Goal: Task Accomplishment & Management: Use online tool/utility

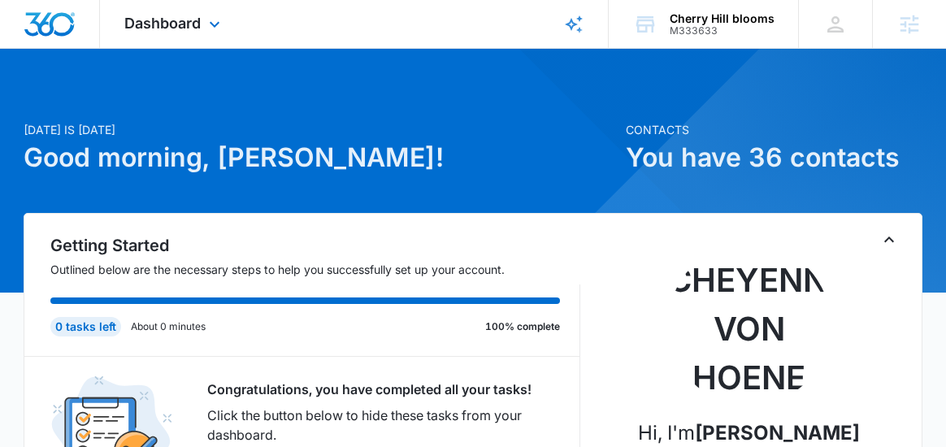
click at [201, 19] on div "Dashboard Apps Reputation Websites Forms CRM Email Social Shop Payments POS Con…" at bounding box center [174, 24] width 149 height 48
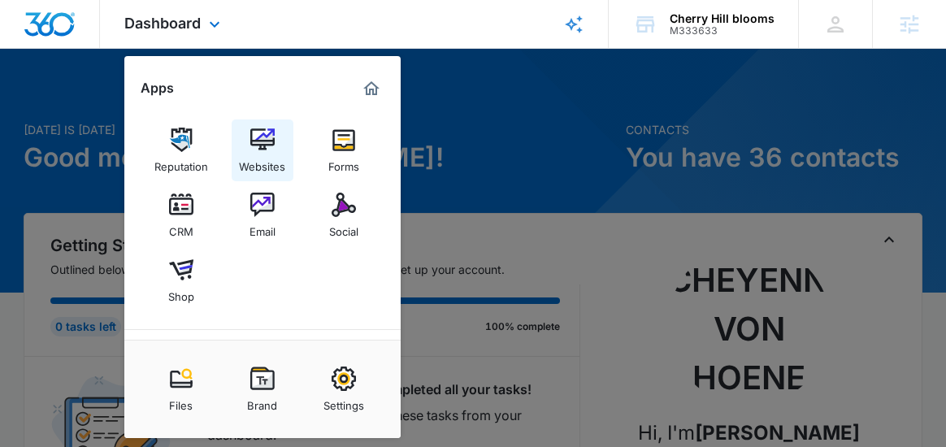
click at [259, 159] on div "Websites" at bounding box center [262, 162] width 46 height 21
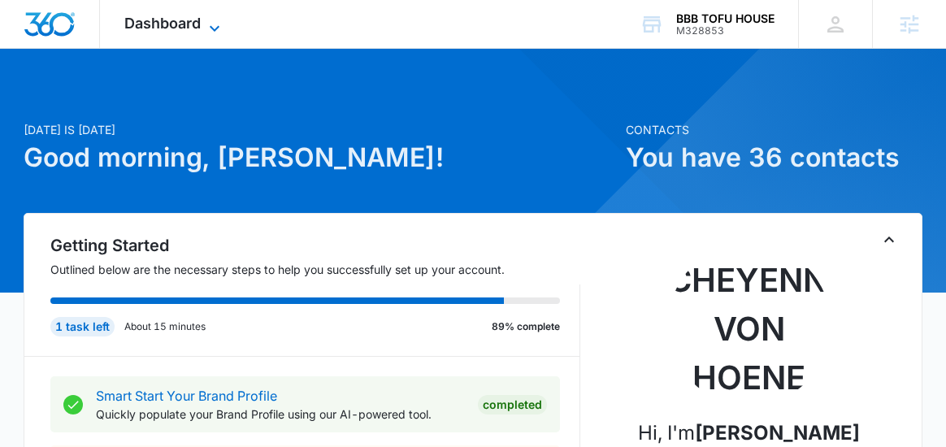
click at [205, 25] on icon at bounding box center [215, 29] width 20 height 20
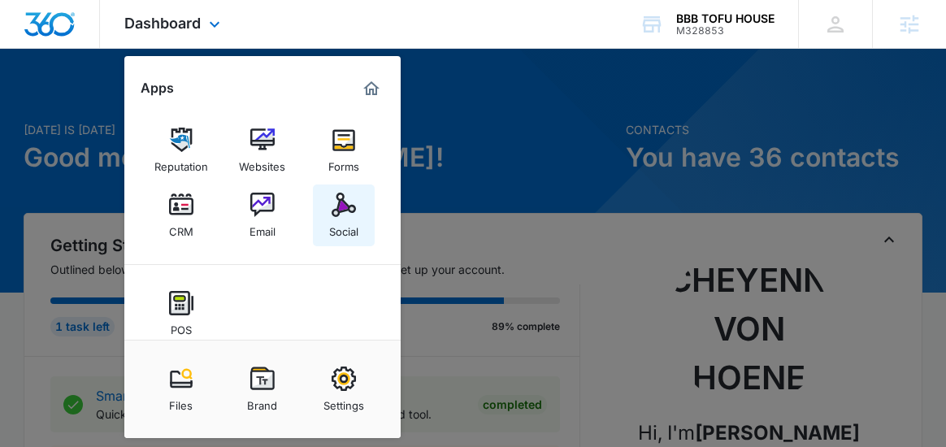
click at [337, 222] on div "Social" at bounding box center [343, 227] width 29 height 21
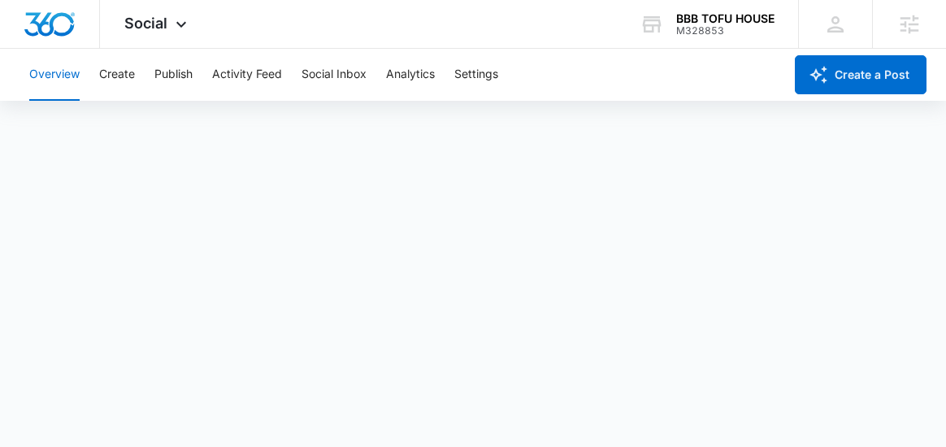
scroll to position [4, 0]
click at [168, 76] on button "Publish" at bounding box center [173, 75] width 38 height 52
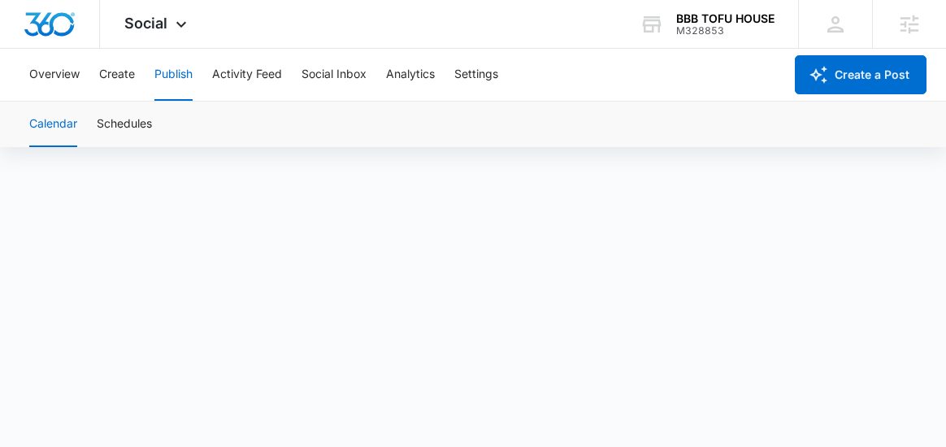
scroll to position [9, 0]
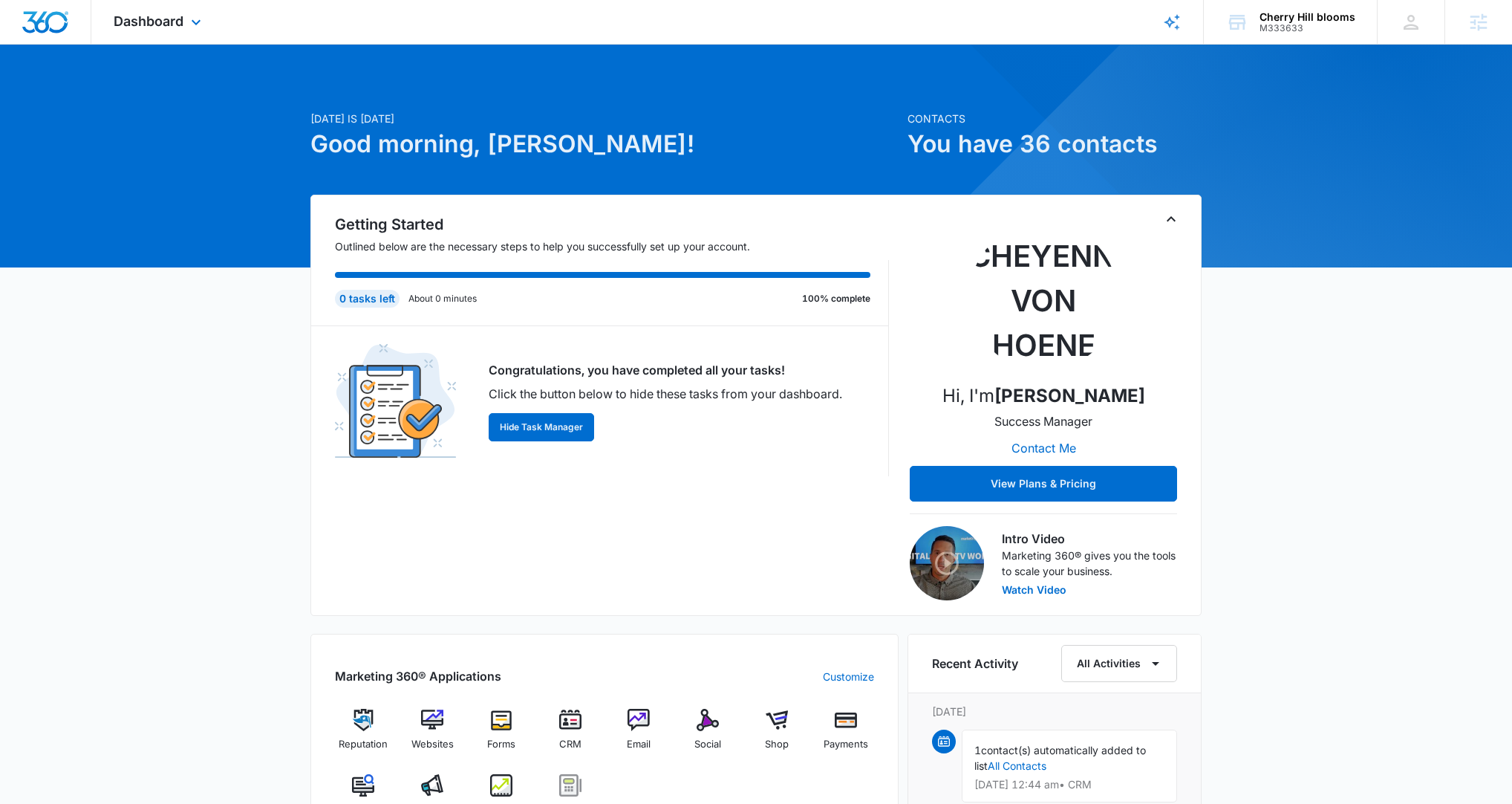
click at [195, 15] on div "Dashboard Apps Reputation Websites Forms CRM Email Social Shop Payments POS Con…" at bounding box center [159, 22] width 136 height 44
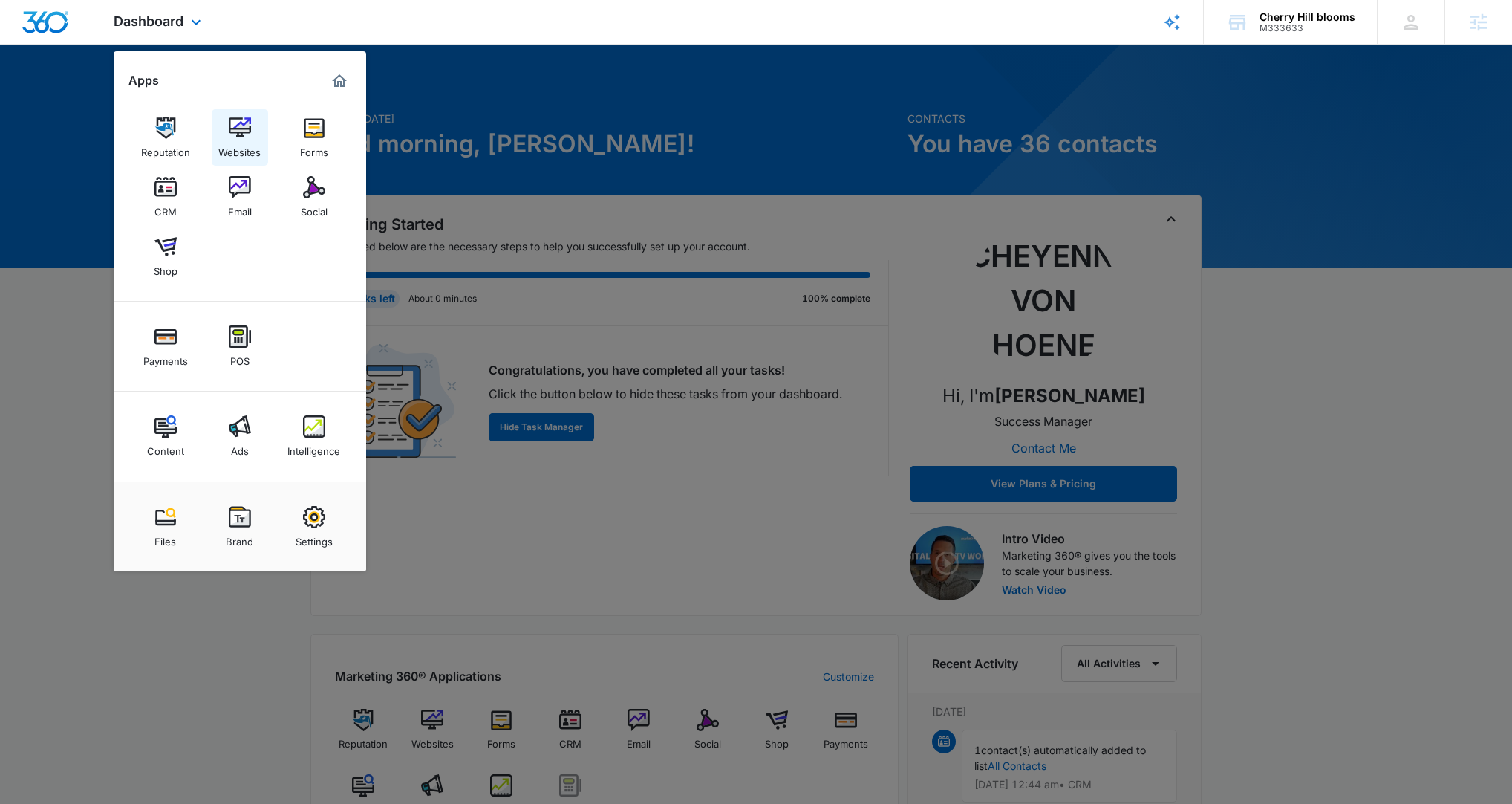
click at [233, 129] on img at bounding box center [239, 128] width 22 height 22
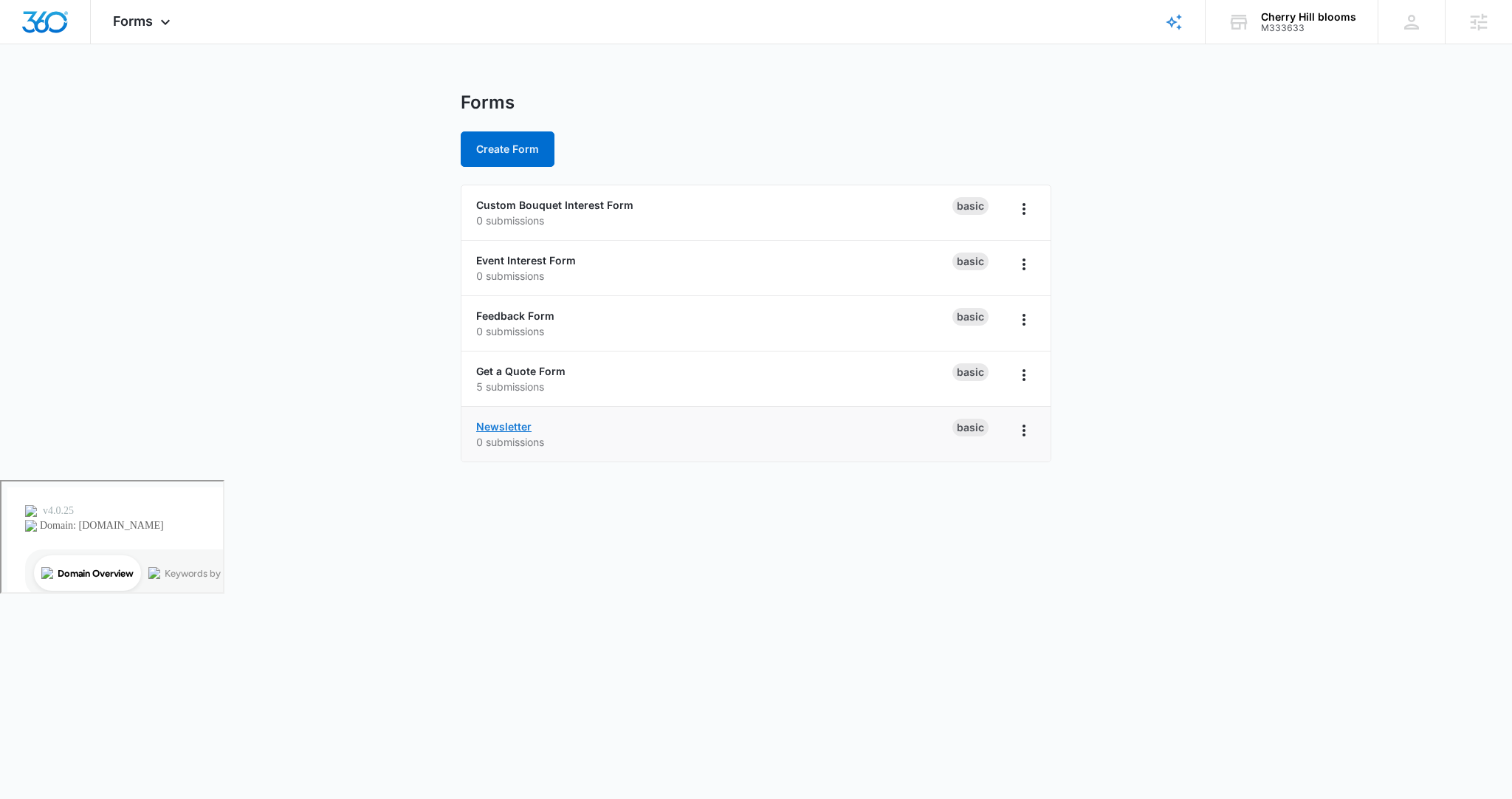
click at [519, 426] on link "Newsletter" at bounding box center [503, 427] width 55 height 13
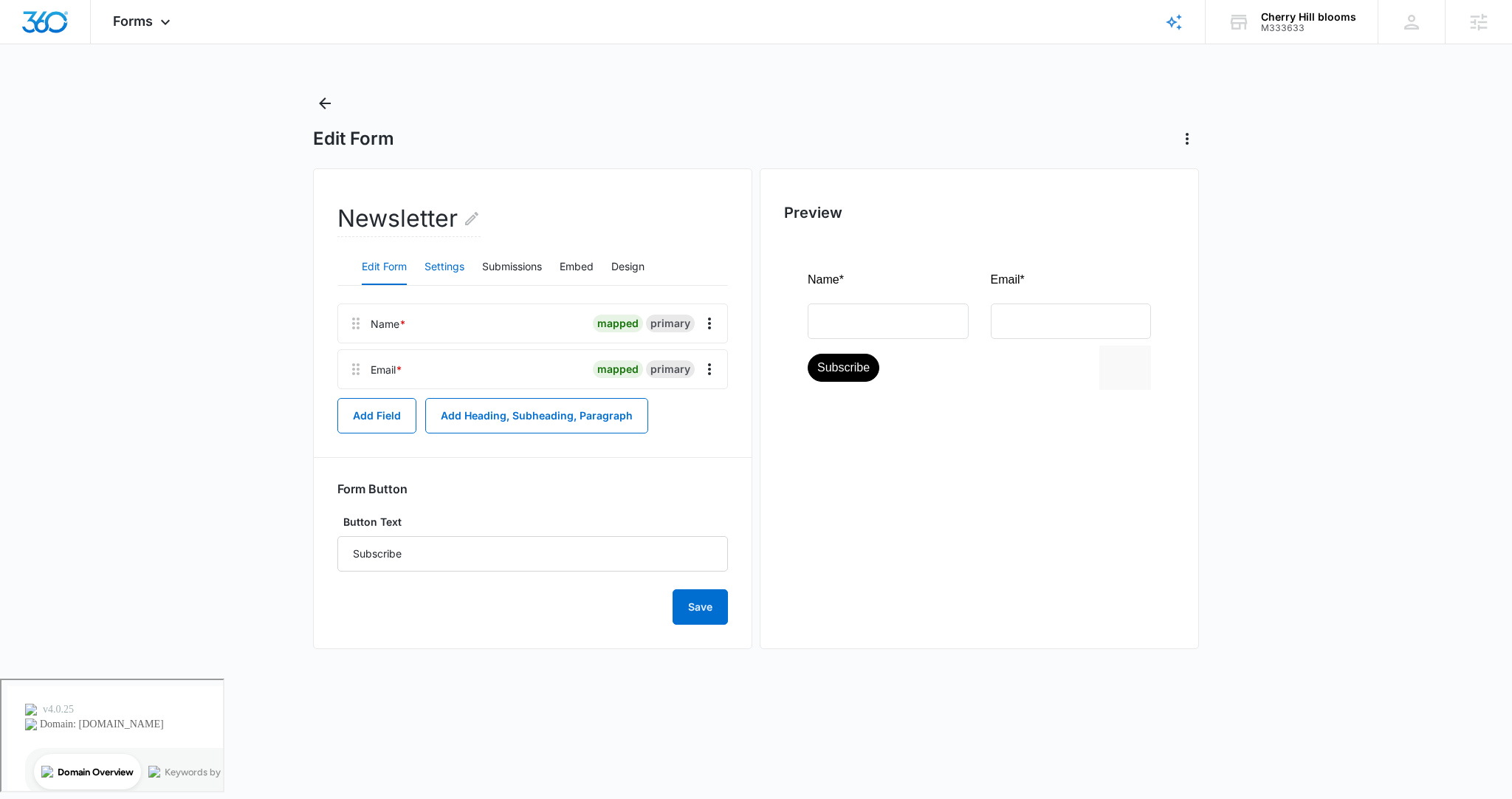
click at [444, 271] on button "Settings" at bounding box center [445, 267] width 40 height 35
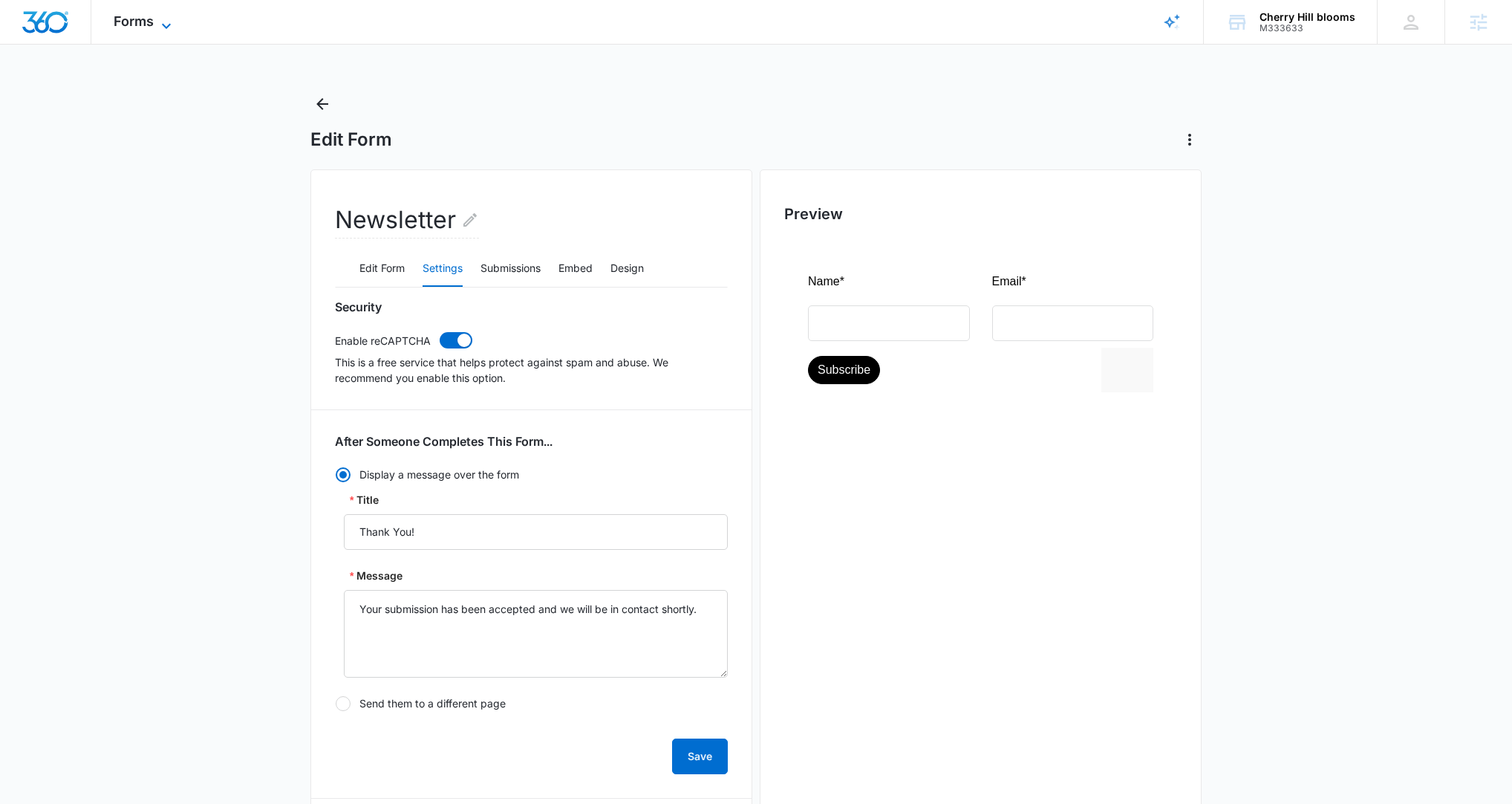
drag, startPoint x: 162, startPoint y: 22, endPoint x: 165, endPoint y: 33, distance: 11.4
click at [164, 22] on icon at bounding box center [166, 26] width 18 height 18
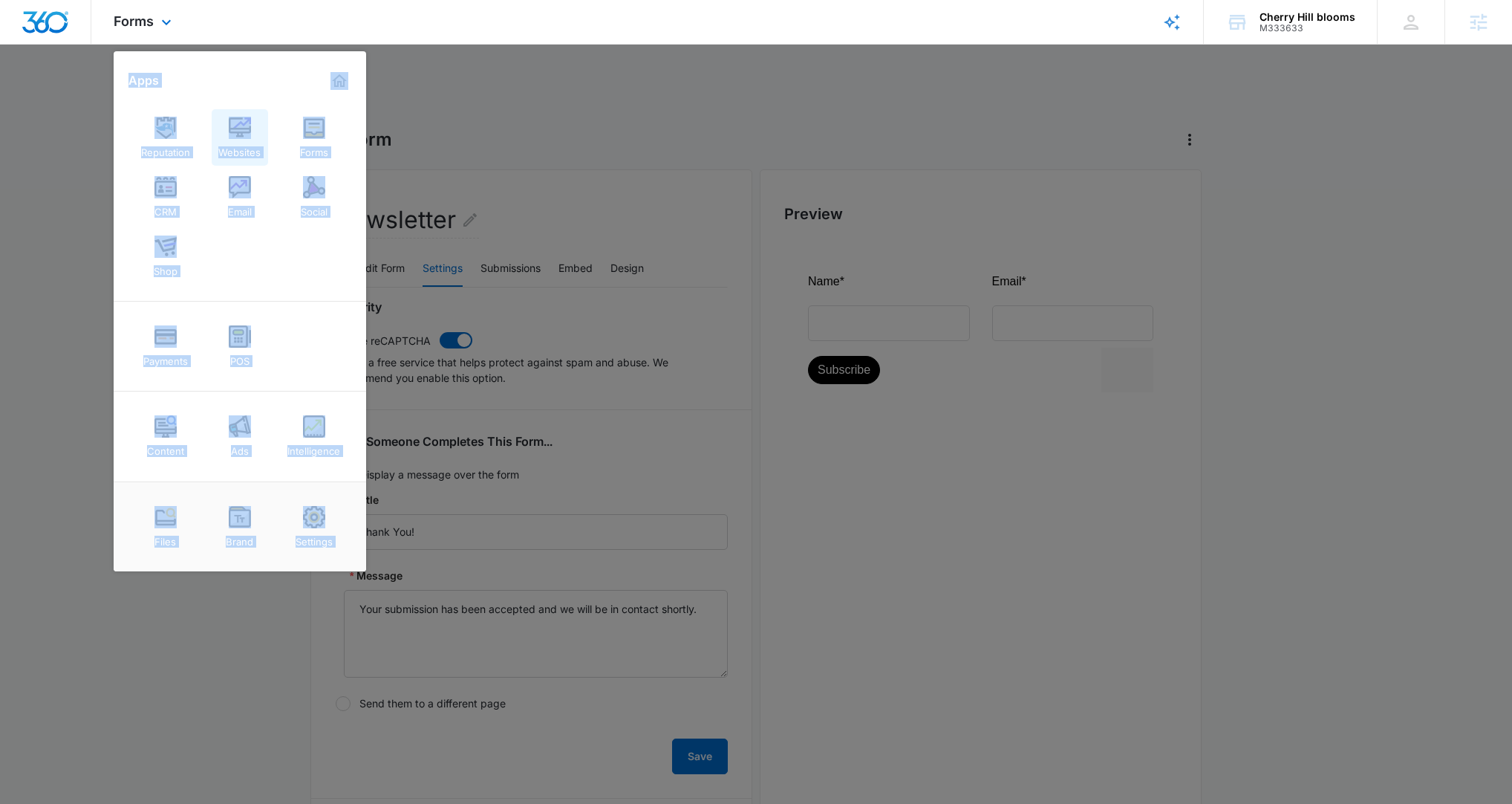
click at [232, 142] on div "Websites" at bounding box center [239, 148] width 42 height 19
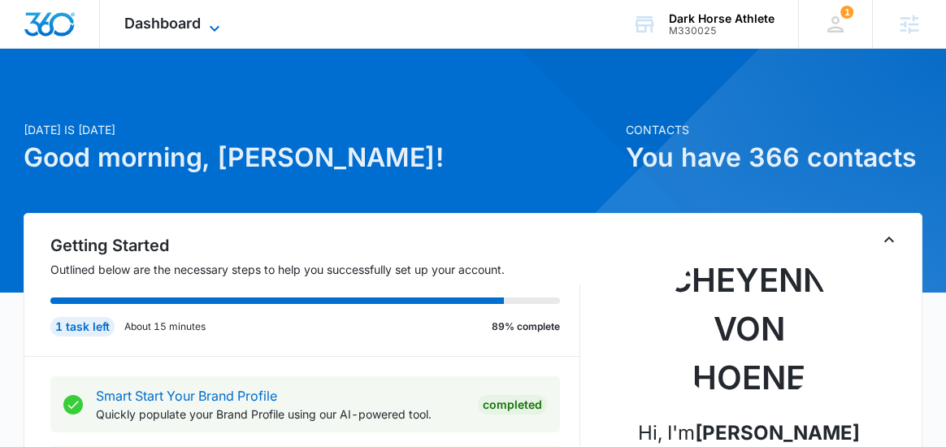
click at [212, 26] on icon at bounding box center [215, 29] width 20 height 20
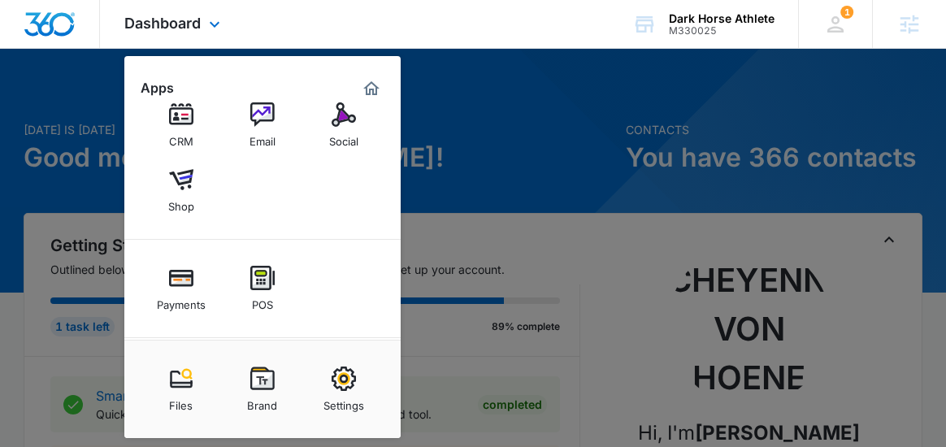
scroll to position [185, 0]
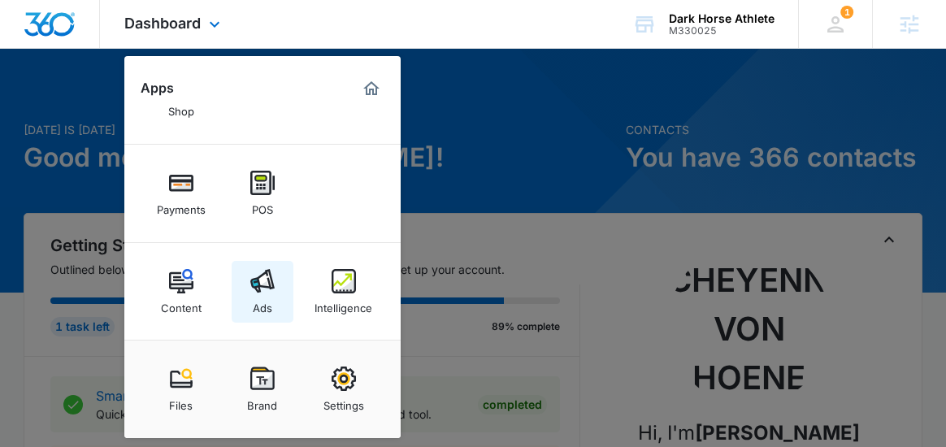
click at [264, 297] on div "Ads" at bounding box center [263, 304] width 20 height 21
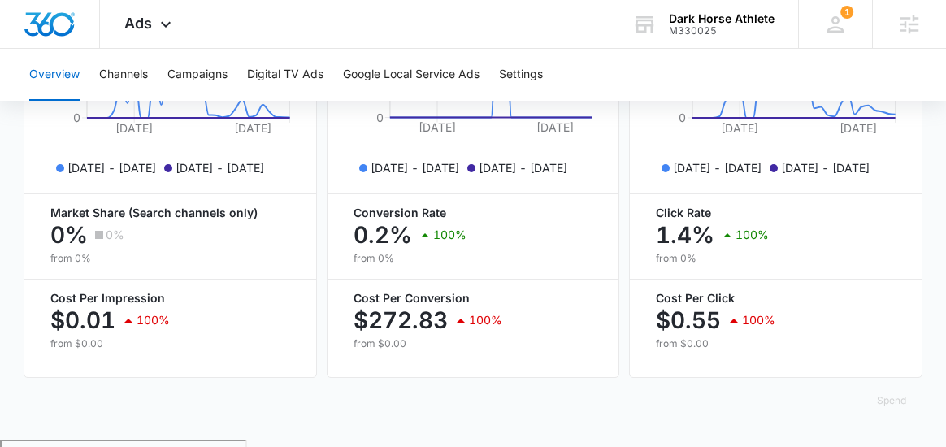
scroll to position [881, 0]
click at [122, 78] on button "Channels" at bounding box center [123, 75] width 49 height 52
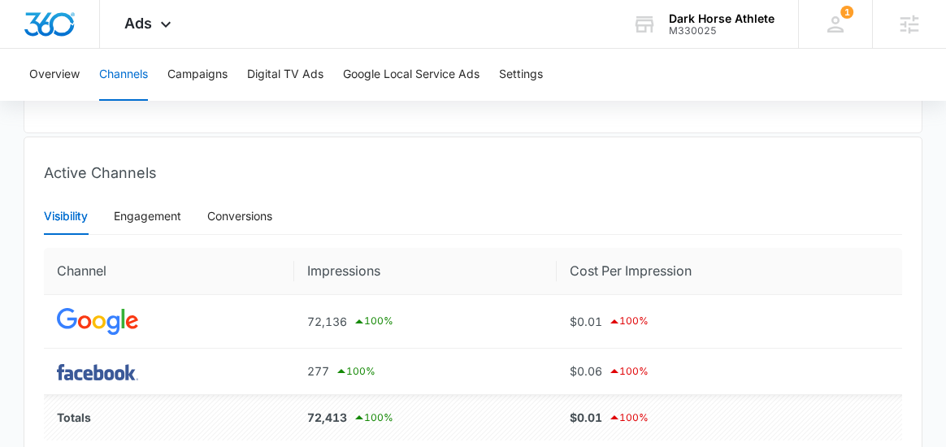
scroll to position [546, 0]
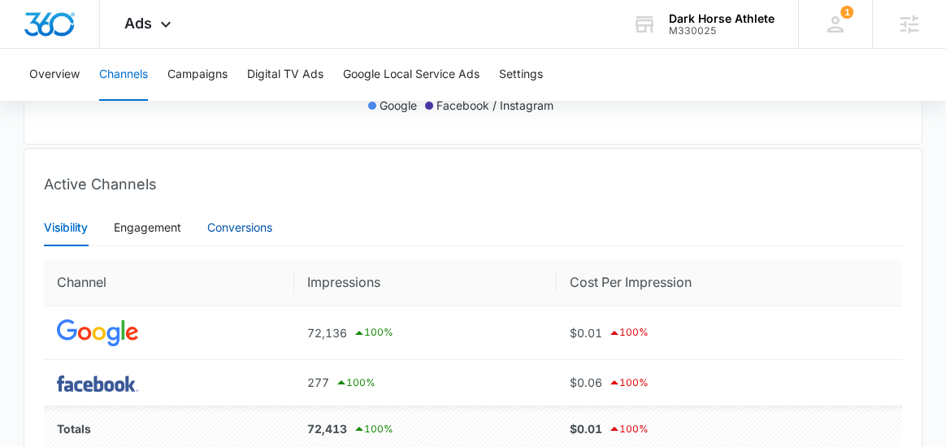
click at [246, 237] on div "Conversions" at bounding box center [239, 228] width 65 height 18
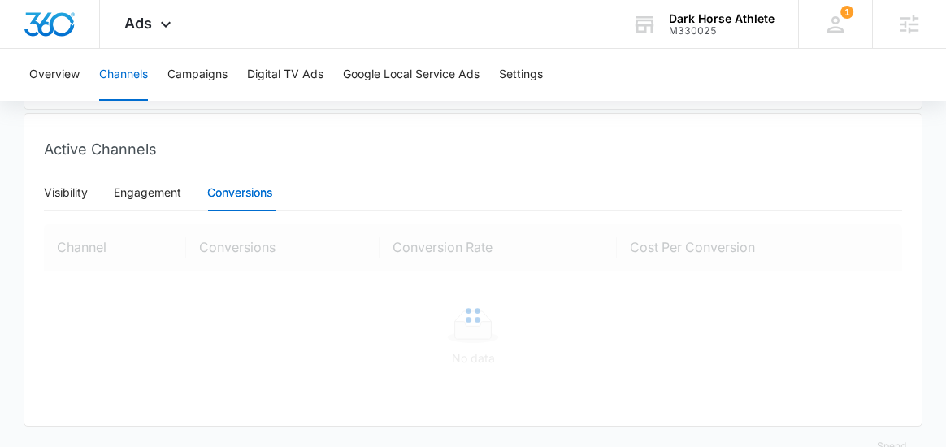
scroll to position [629, 0]
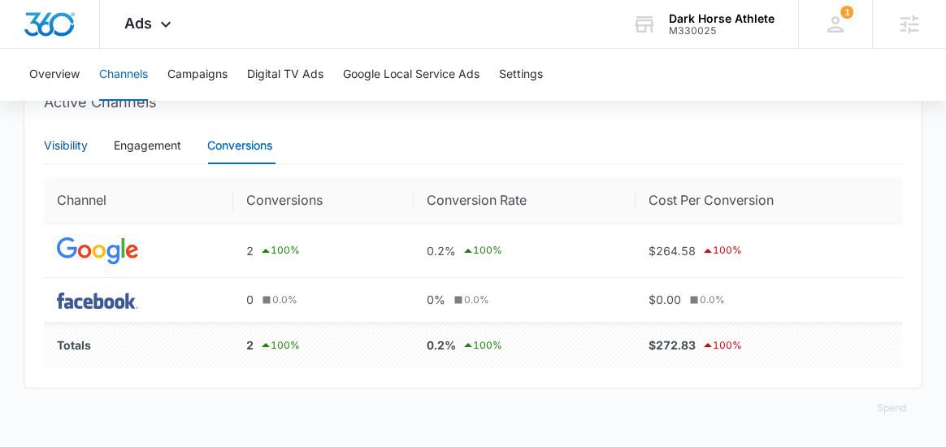
click at [68, 154] on div "Visibility" at bounding box center [66, 146] width 44 height 18
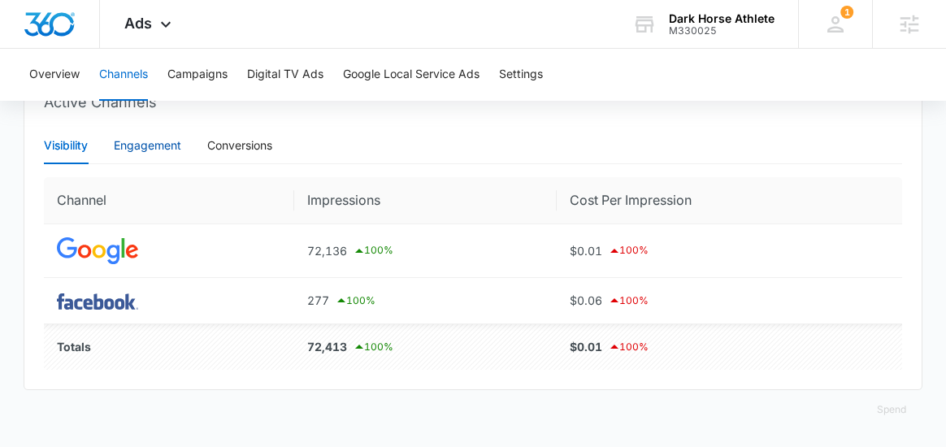
click at [172, 154] on div "Engagement" at bounding box center [147, 146] width 67 height 18
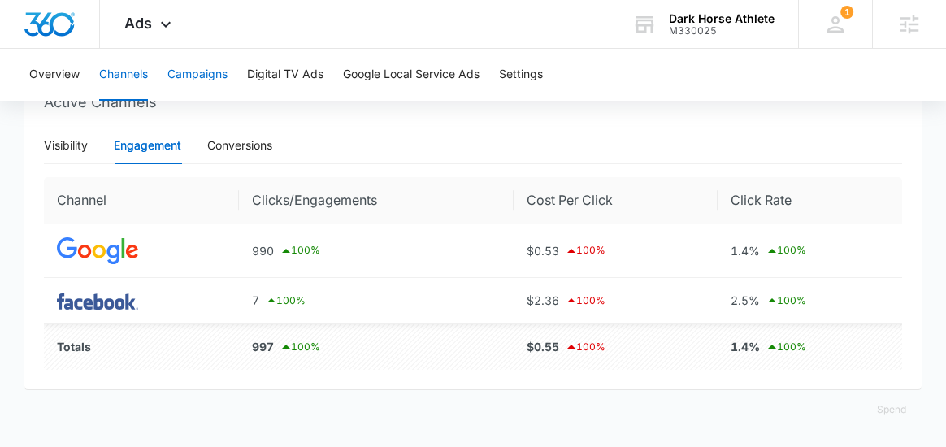
click at [220, 78] on button "Campaigns" at bounding box center [198, 75] width 60 height 52
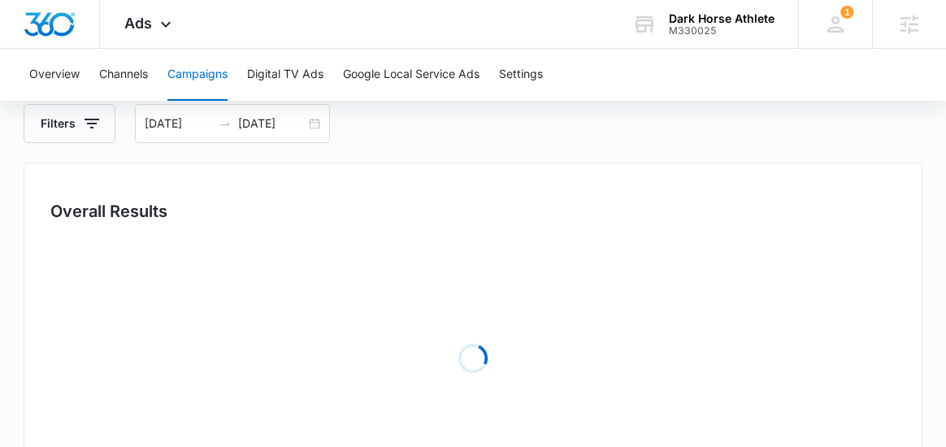
scroll to position [89, 0]
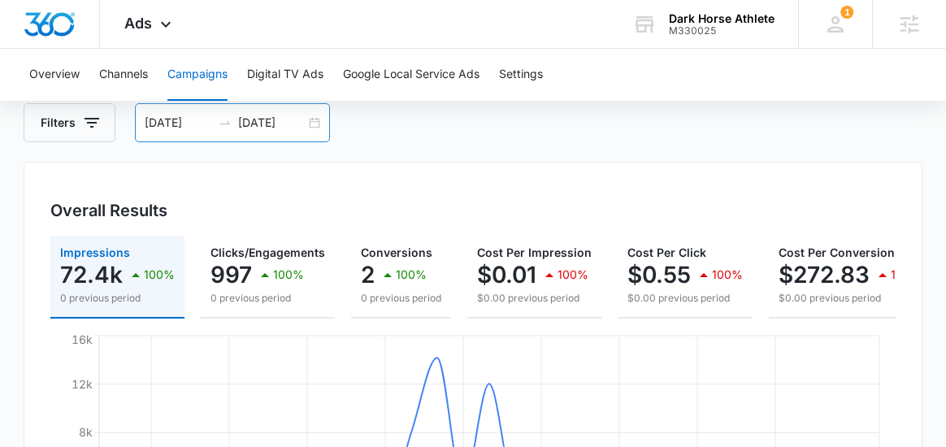
click at [302, 125] on input "08/13/2025" at bounding box center [271, 123] width 67 height 18
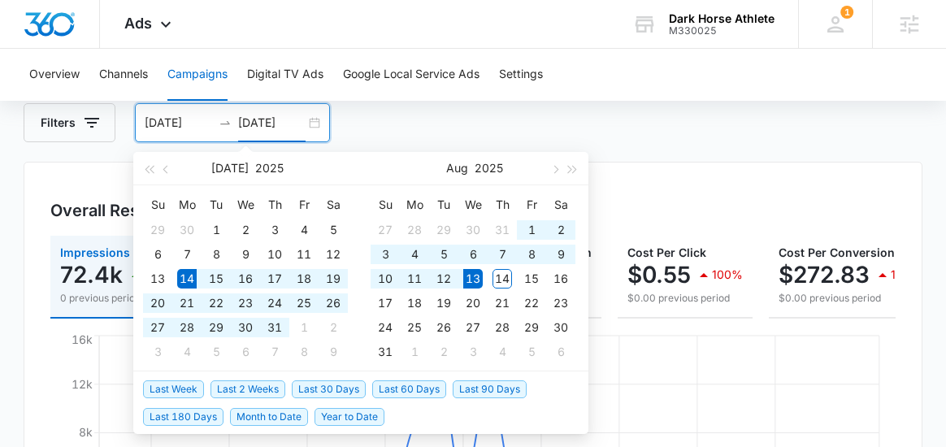
type input "08/13/2025"
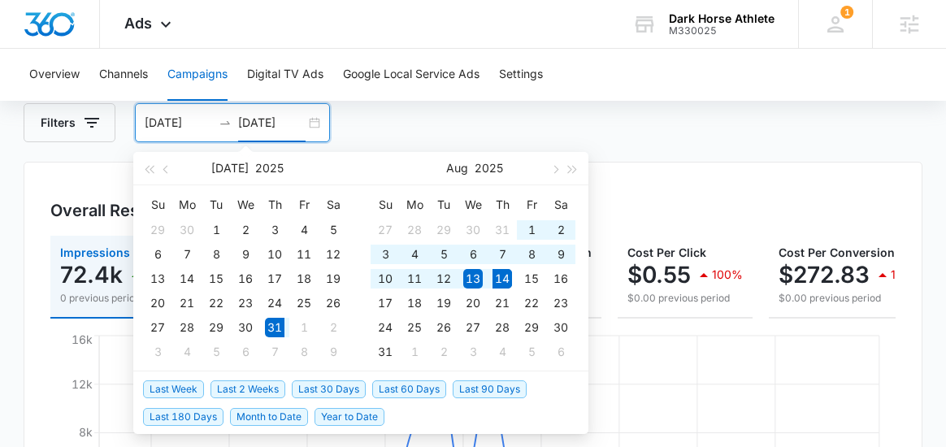
click at [259, 389] on span "Last 2 Weeks" at bounding box center [248, 390] width 75 height 18
type input "07/31/2025"
type input "08/14/2025"
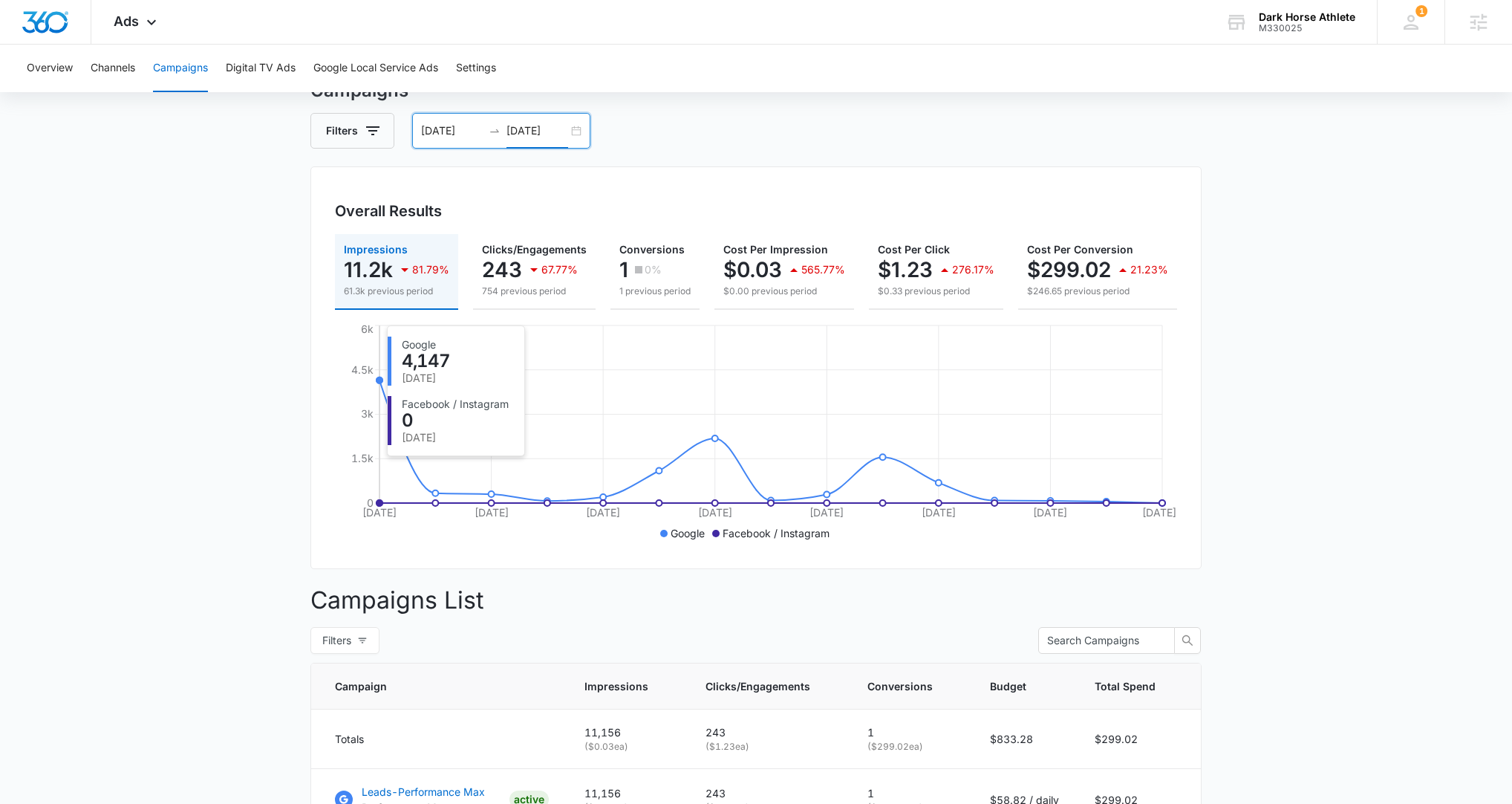
scroll to position [44, 0]
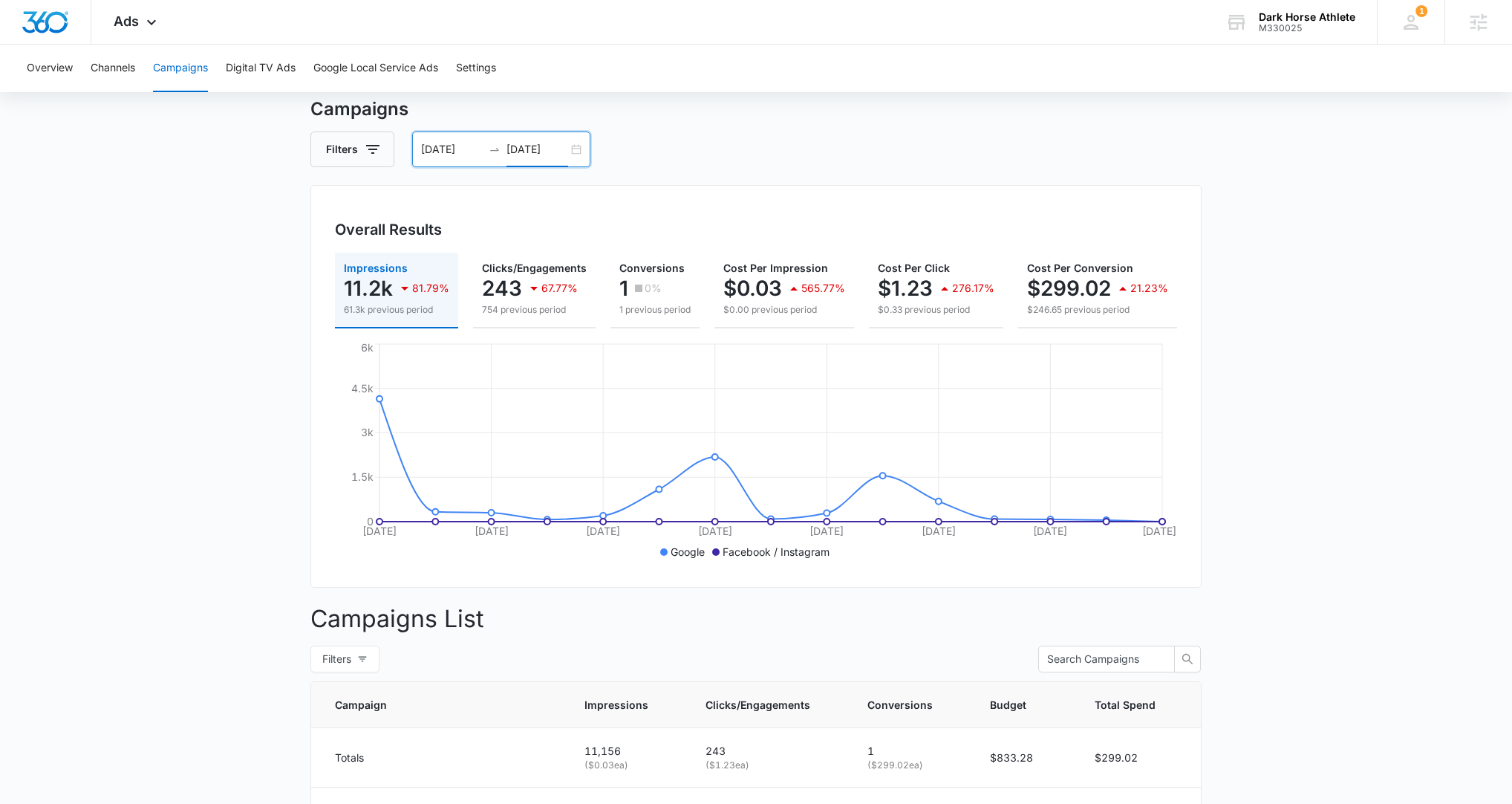
click at [579, 149] on div "07/31/2025 08/14/2025" at bounding box center [501, 149] width 178 height 36
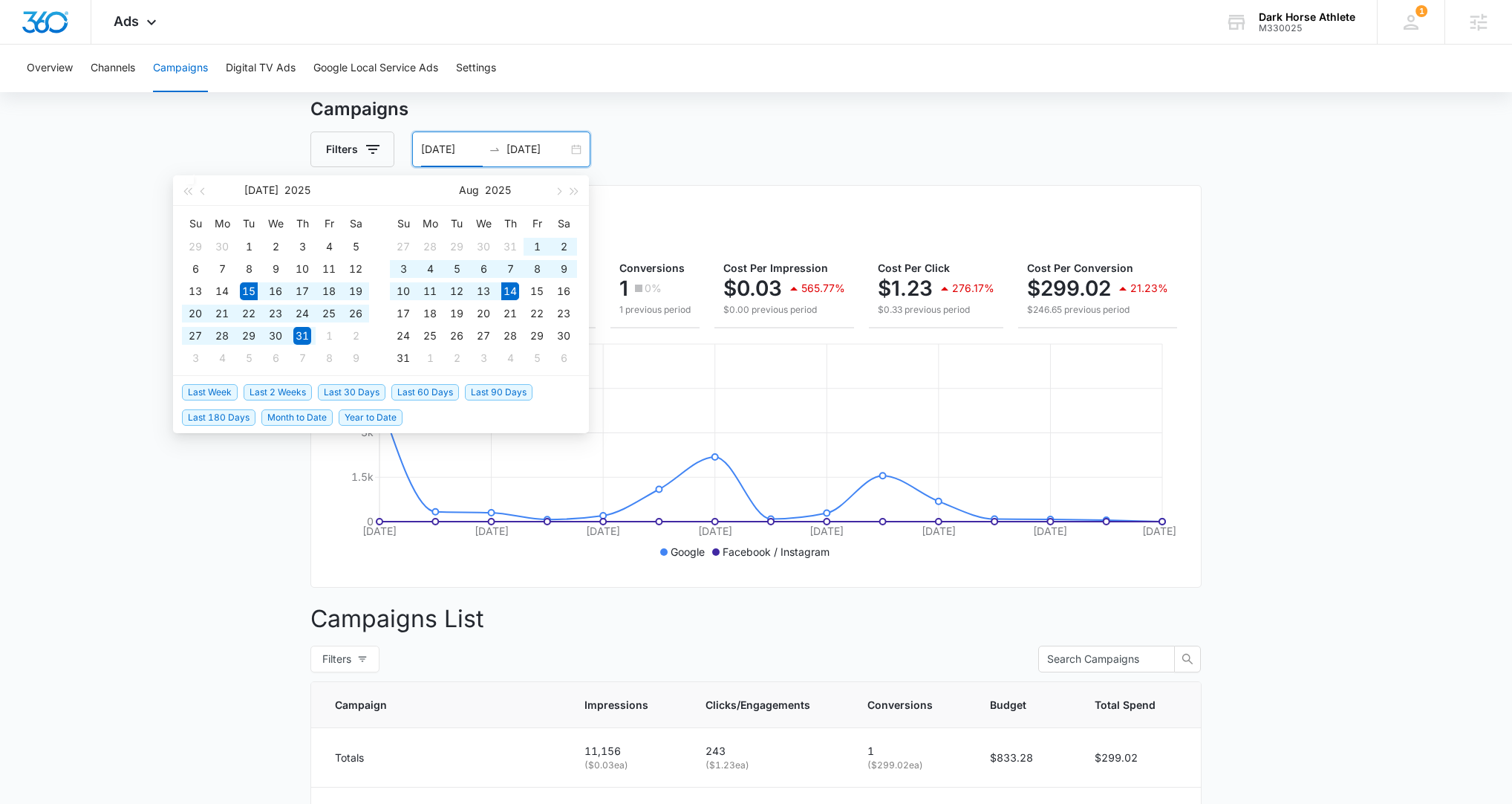
click at [333, 392] on span "Last 30 Days" at bounding box center [352, 392] width 68 height 16
type input "07/15/2025"
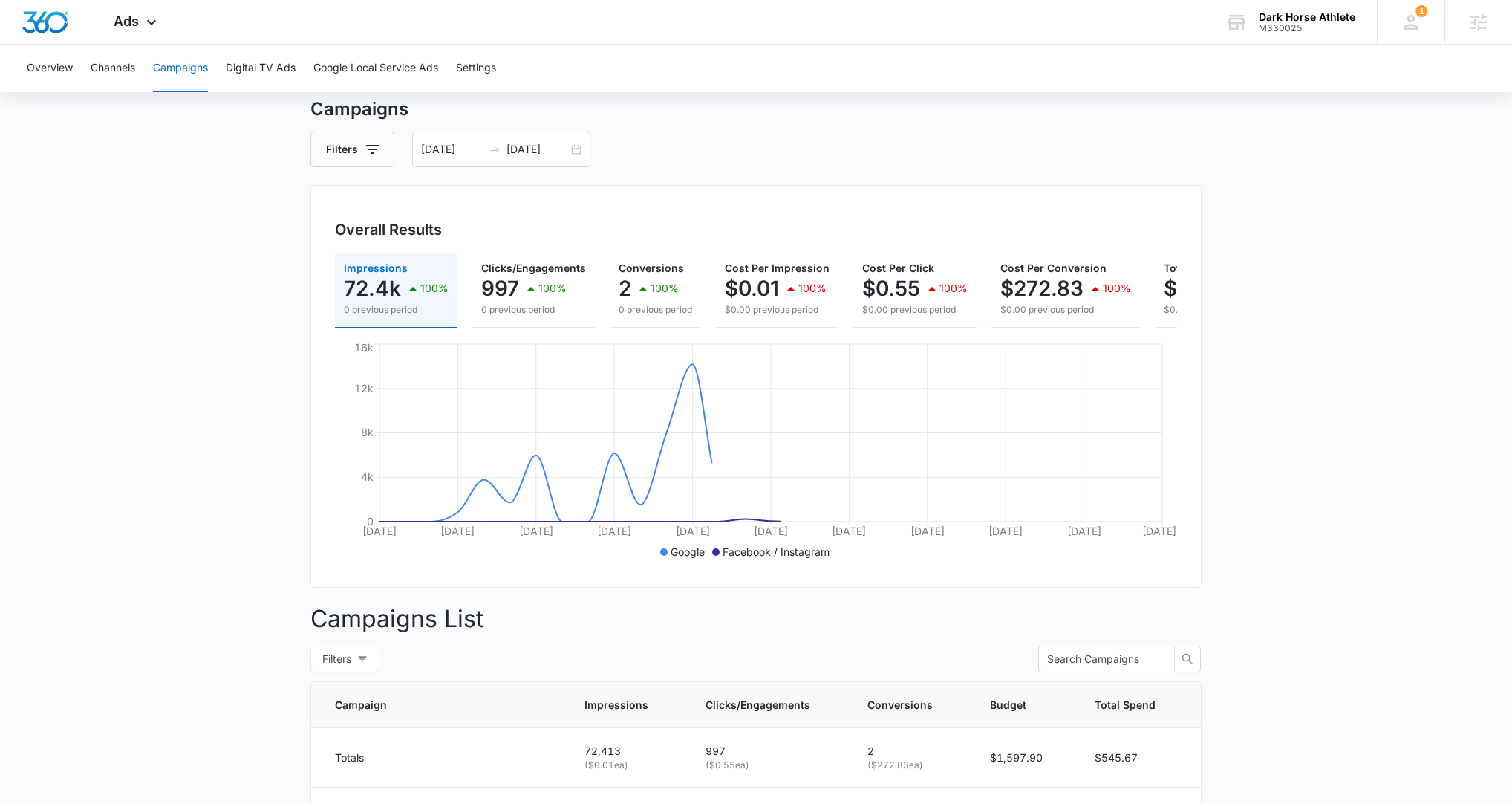
click at [190, 284] on main "Campaigns Filters 07/15/2025 08/14/2025 Overall Results Impressions 72.4k 100% …" at bounding box center [756, 618] width 1512 height 1043
click at [228, 407] on main "Campaigns Filters 07/15/2025 08/14/2025 Overall Results Impressions 72.4k 100% …" at bounding box center [756, 618] width 1512 height 1043
click at [157, 407] on main "Campaigns Filters 07/15/2025 08/14/2025 Overall Results Impressions 72.4k 100% …" at bounding box center [756, 618] width 1512 height 1043
